Goal: Navigation & Orientation: Find specific page/section

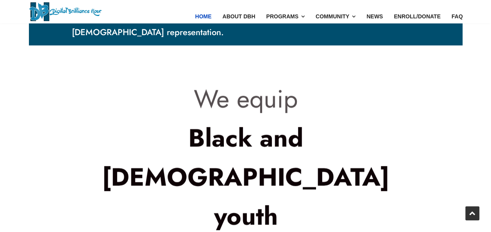
scroll to position [159, 0]
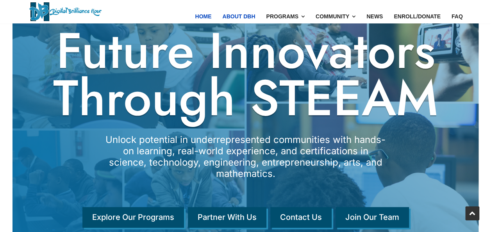
click at [261, 16] on link "About DBH" at bounding box center [239, 16] width 44 height 33
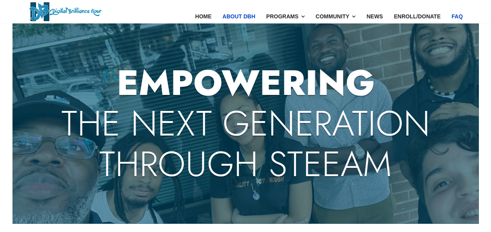
click at [462, 19] on link "FAQ" at bounding box center [457, 16] width 22 height 33
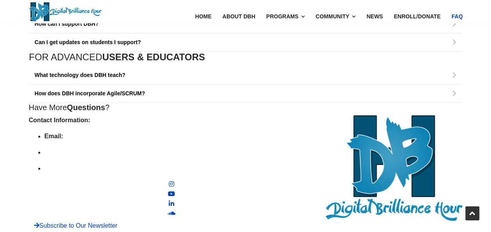
scroll to position [529, 0]
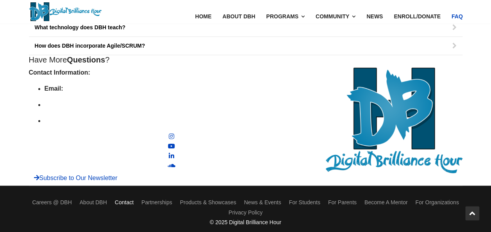
click at [129, 198] on link "Contact" at bounding box center [124, 203] width 19 height 10
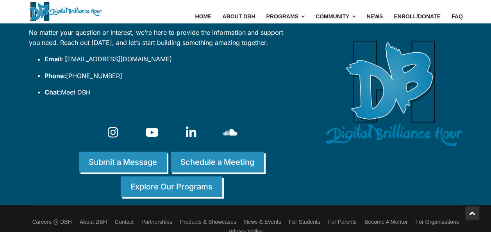
scroll to position [664, 0]
